Goal: Communication & Community: Answer question/provide support

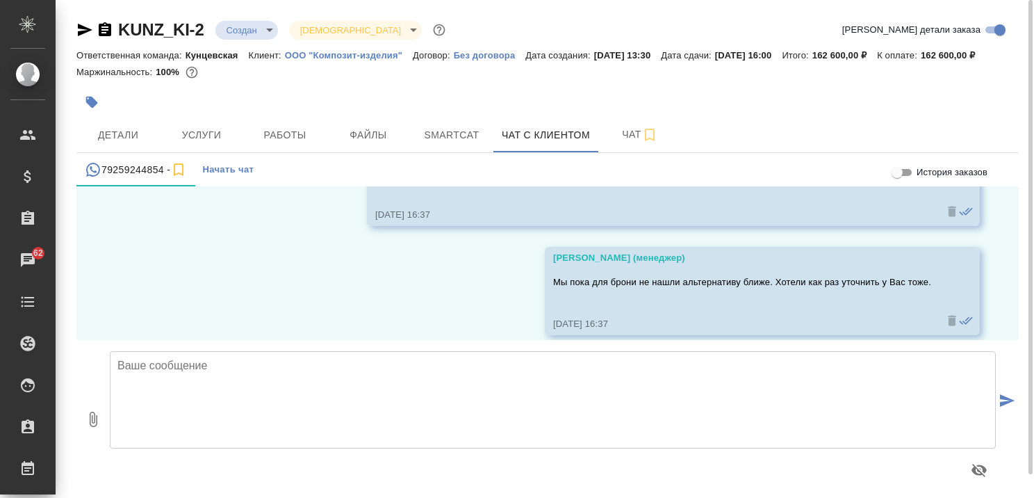
scroll to position [1574, 0]
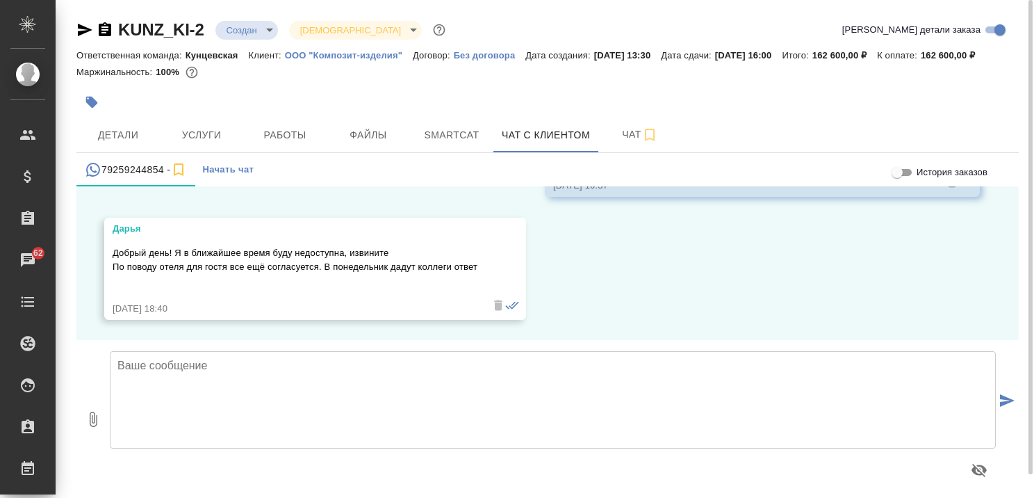
click at [284, 402] on textarea at bounding box center [553, 399] width 886 height 97
click at [286, 386] on textarea at bounding box center [553, 399] width 886 height 97
type textarea "Дарья, спасибо! Будем ожидать информацию."
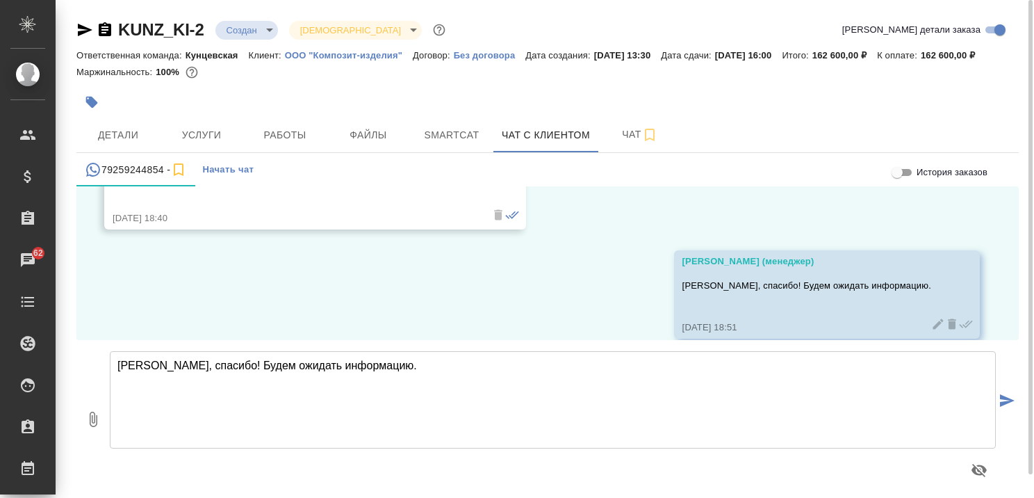
scroll to position [1684, 0]
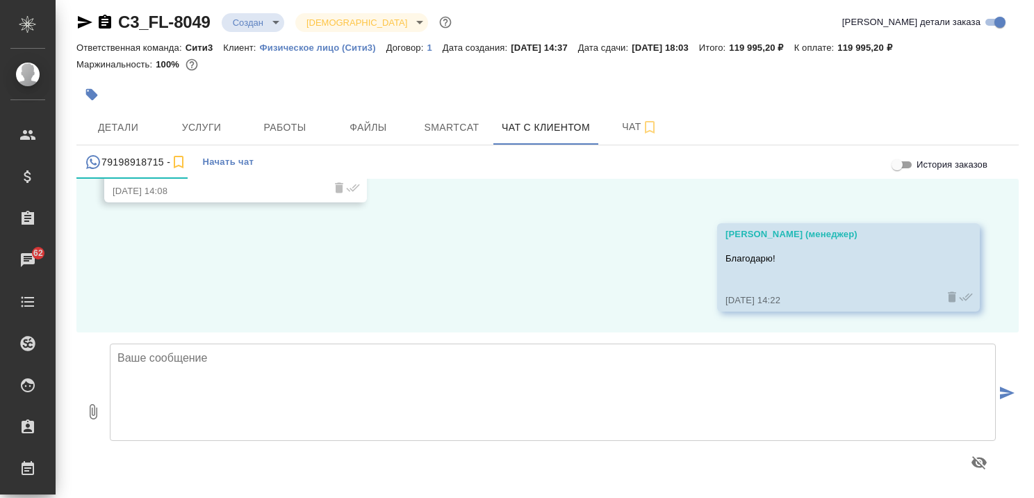
scroll to position [2228, 0]
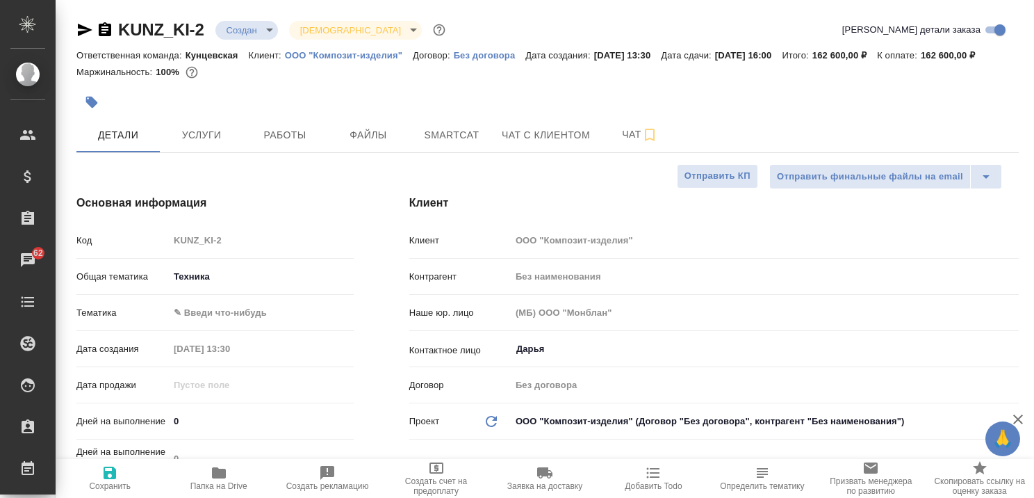
select select "RU"
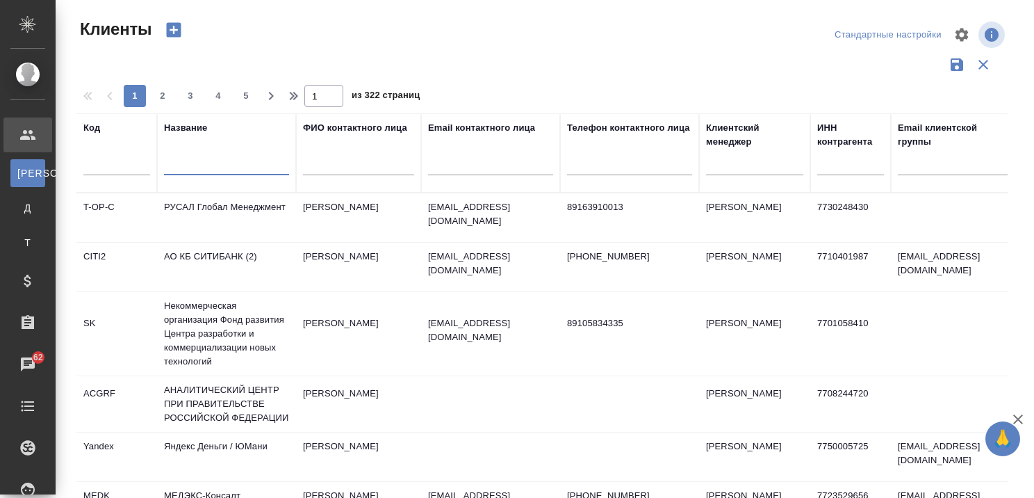
select select "RU"
